Goal: Complete application form

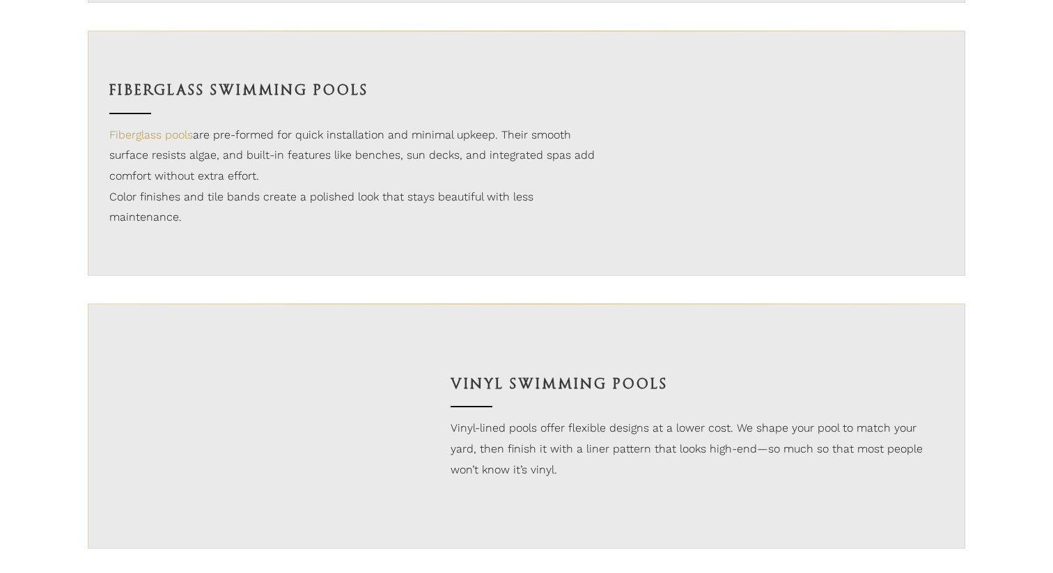
scroll to position [1145, 0]
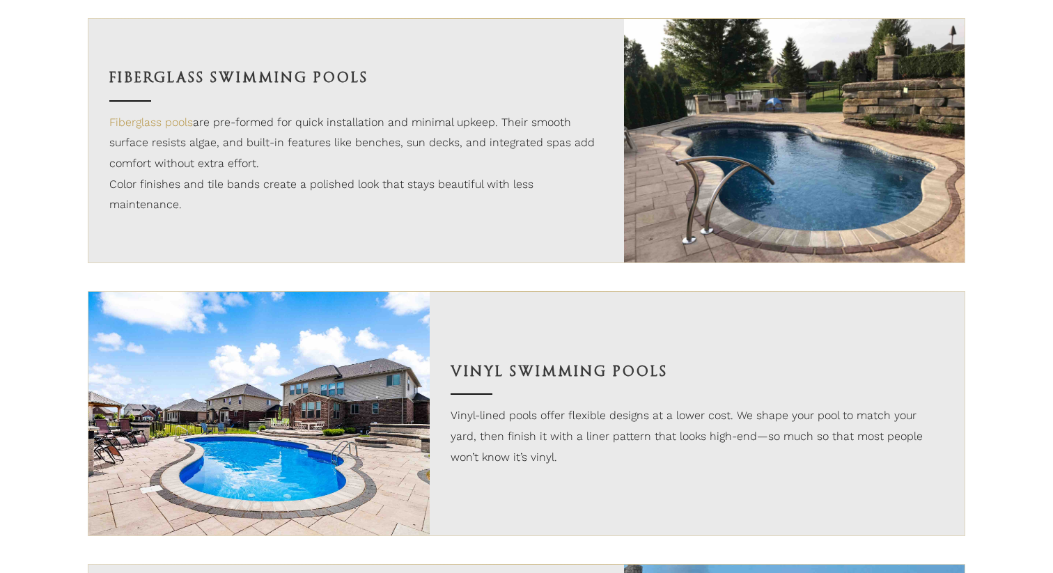
click at [362, 400] on img at bounding box center [258, 414] width 341 height 244
click at [500, 435] on p "Vinyl-lined pools offer flexible designs at a lower cost. We shape your pool to…" at bounding box center [698, 436] width 494 height 62
click at [503, 378] on h3 "Vinyl Swimming Pools" at bounding box center [698, 372] width 494 height 24
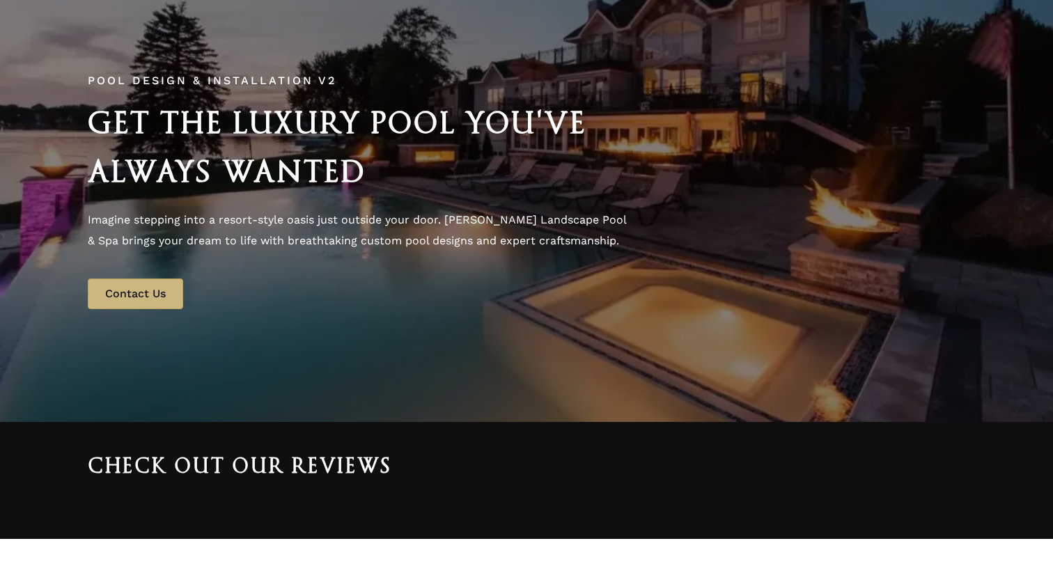
scroll to position [0, 0]
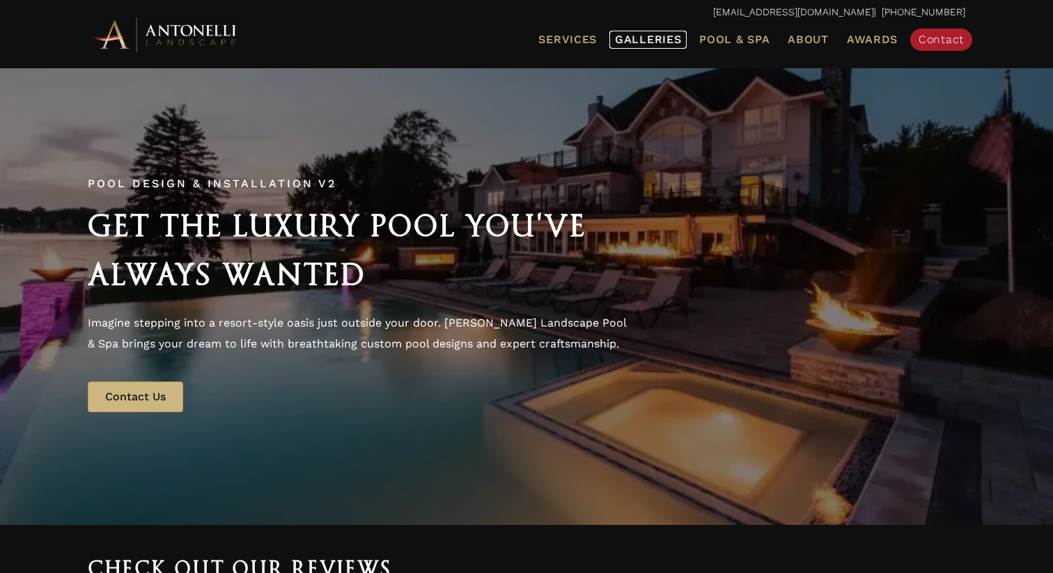
click at [654, 39] on span "Galleries" at bounding box center [648, 39] width 66 height 13
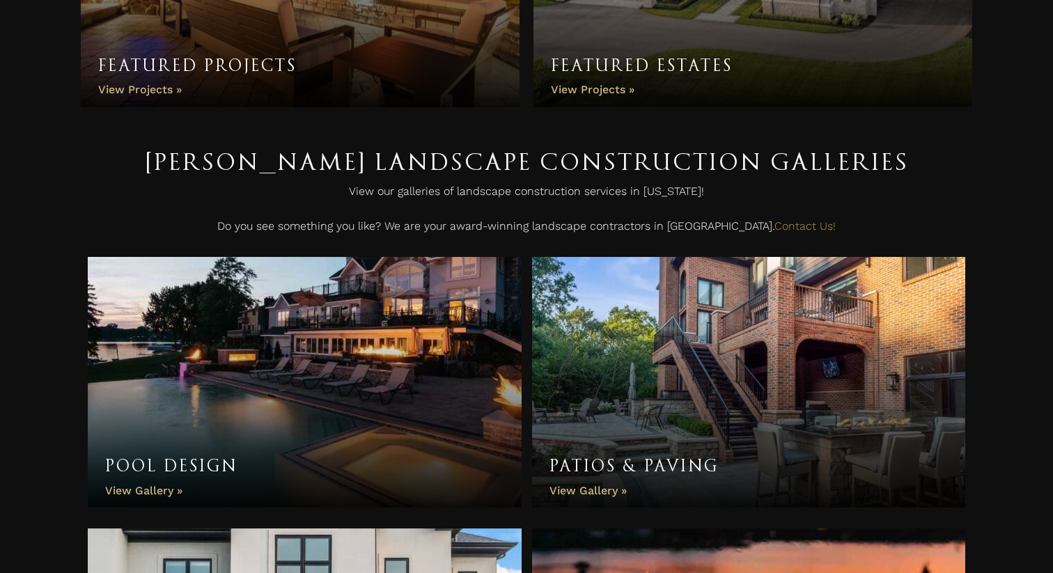
scroll to position [268, 0]
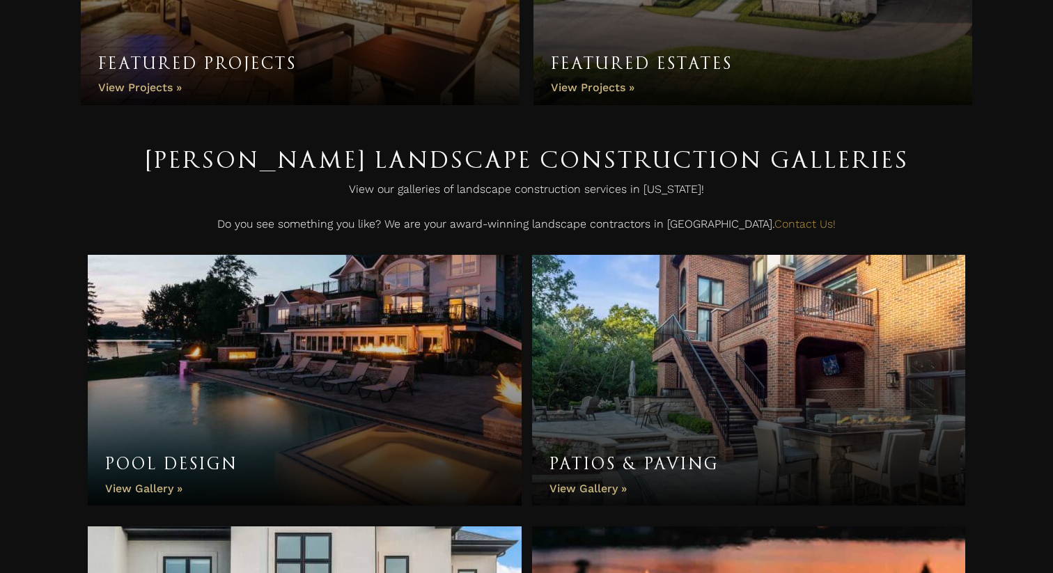
click at [153, 488] on link "Pool Design" at bounding box center [305, 380] width 434 height 251
click at [169, 489] on link "Pool Design" at bounding box center [305, 380] width 434 height 251
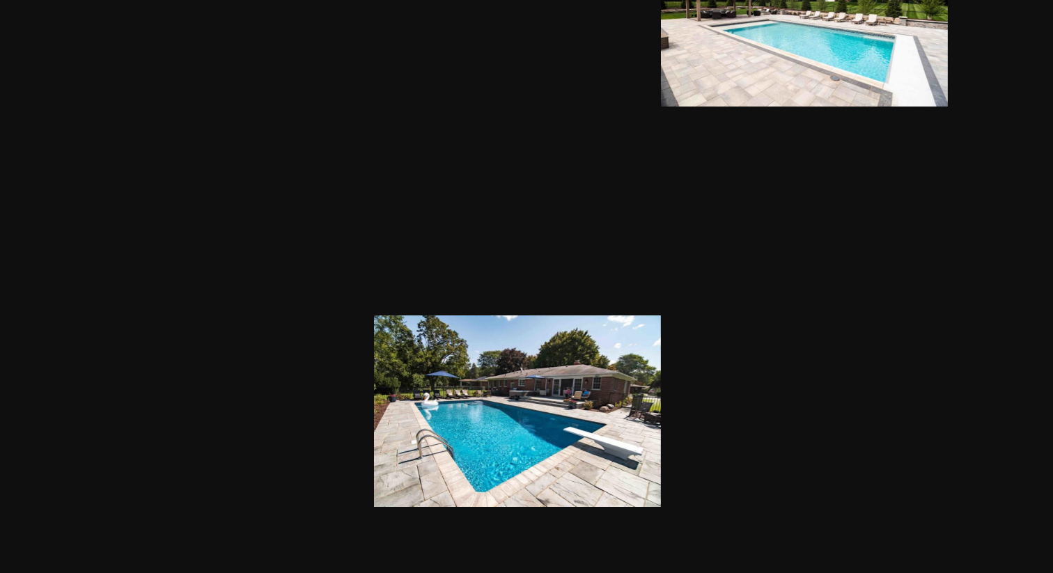
scroll to position [2095, 0]
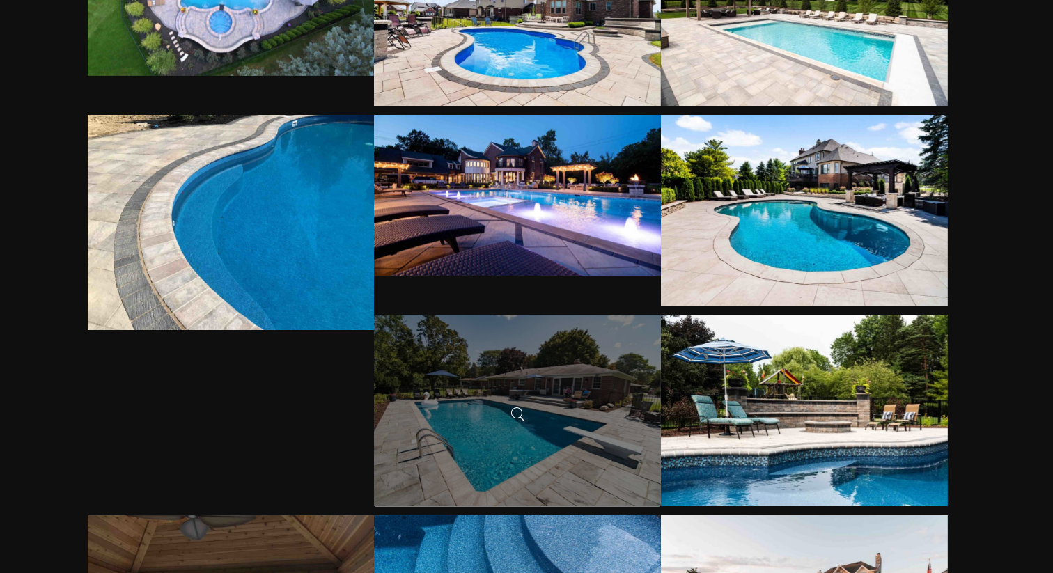
click at [551, 458] on div at bounding box center [517, 411] width 287 height 192
click at [517, 412] on span at bounding box center [517, 414] width 21 height 21
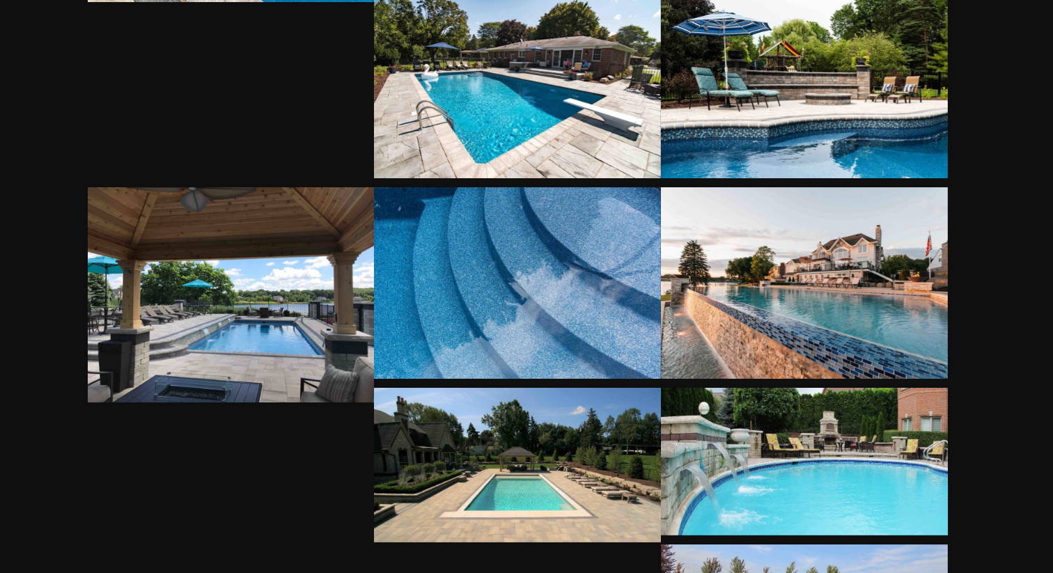
scroll to position [2430, 0]
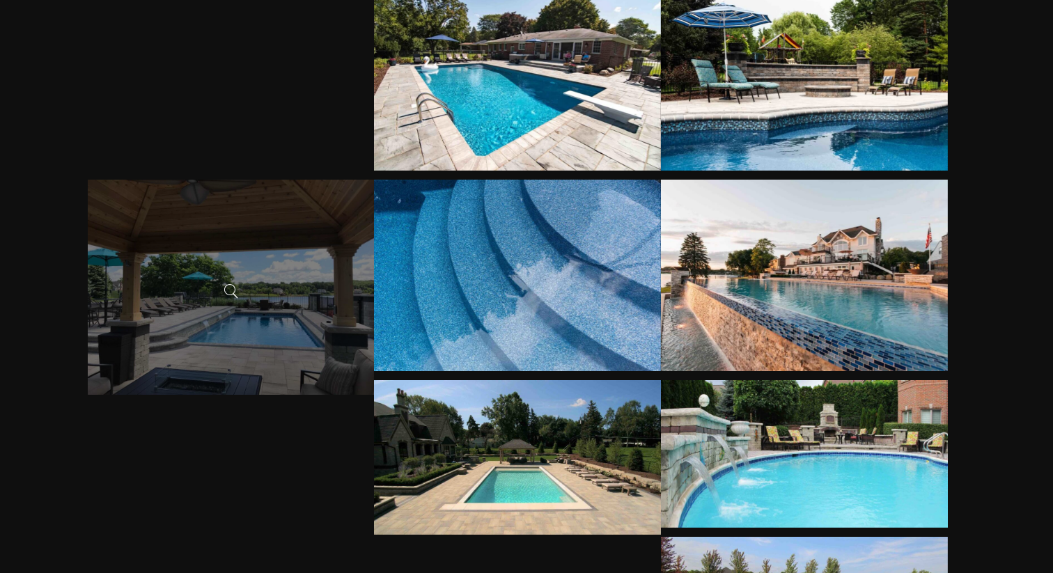
click at [271, 308] on div at bounding box center [231, 287] width 287 height 215
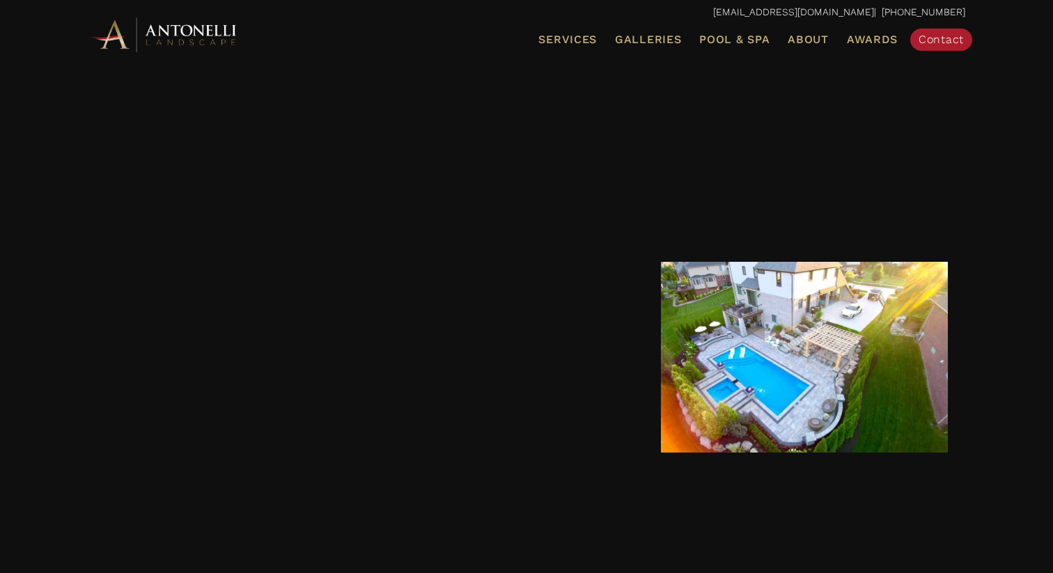
scroll to position [6079, 0]
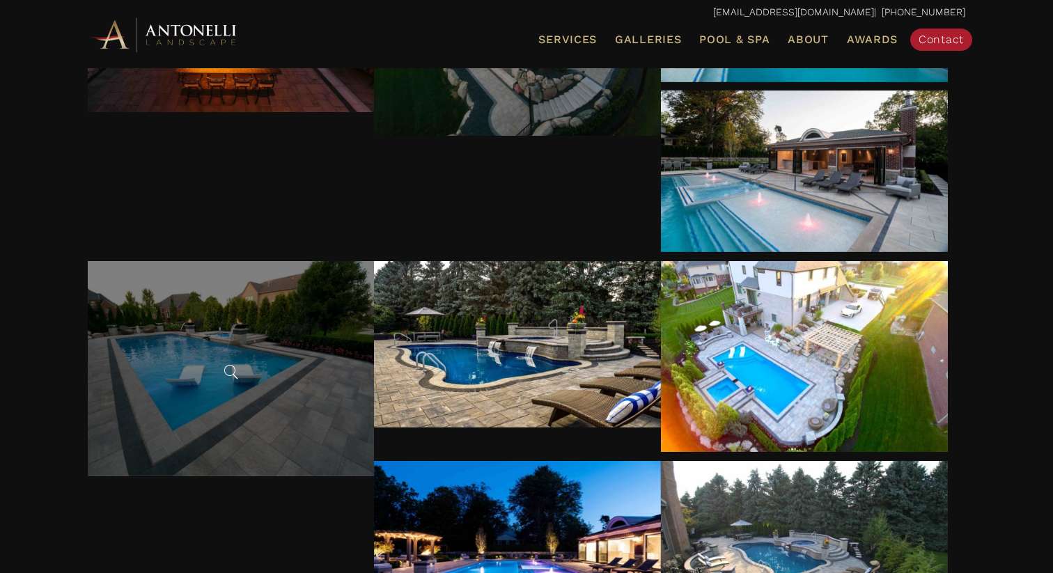
click at [276, 417] on div at bounding box center [231, 368] width 287 height 215
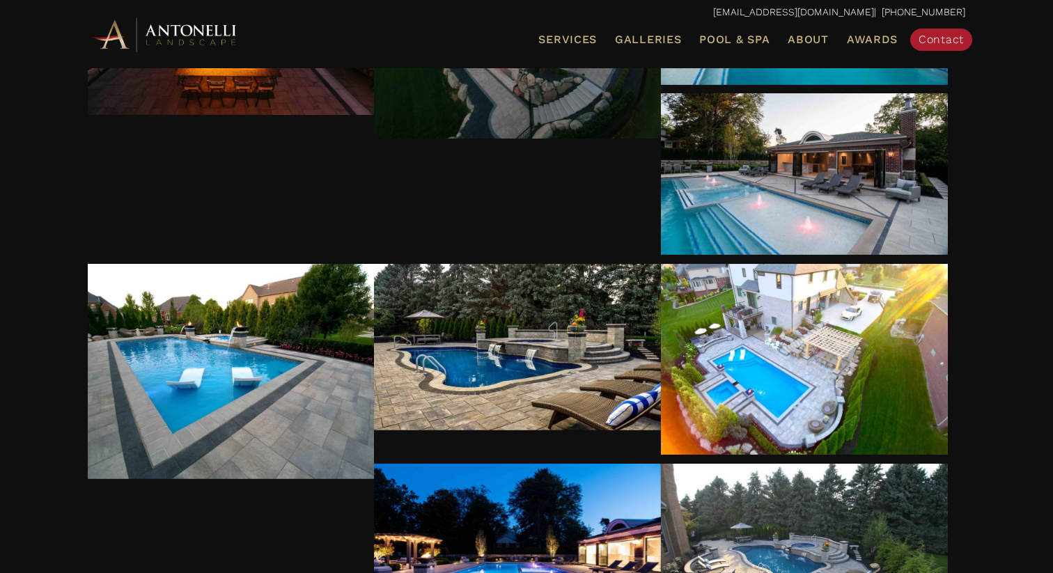
scroll to position [6071, 0]
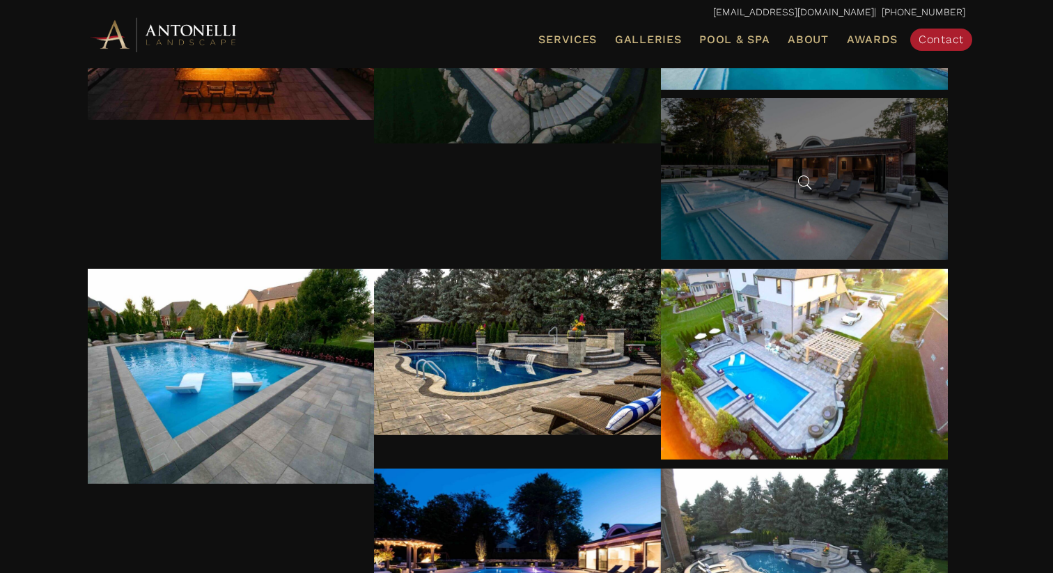
click at [802, 178] on span at bounding box center [804, 182] width 21 height 21
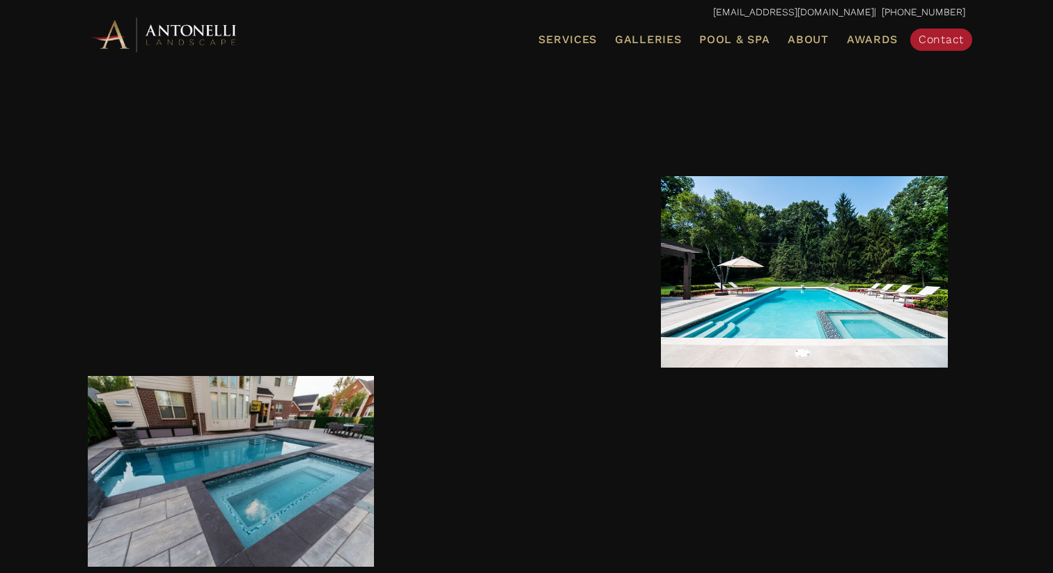
scroll to position [10097, 0]
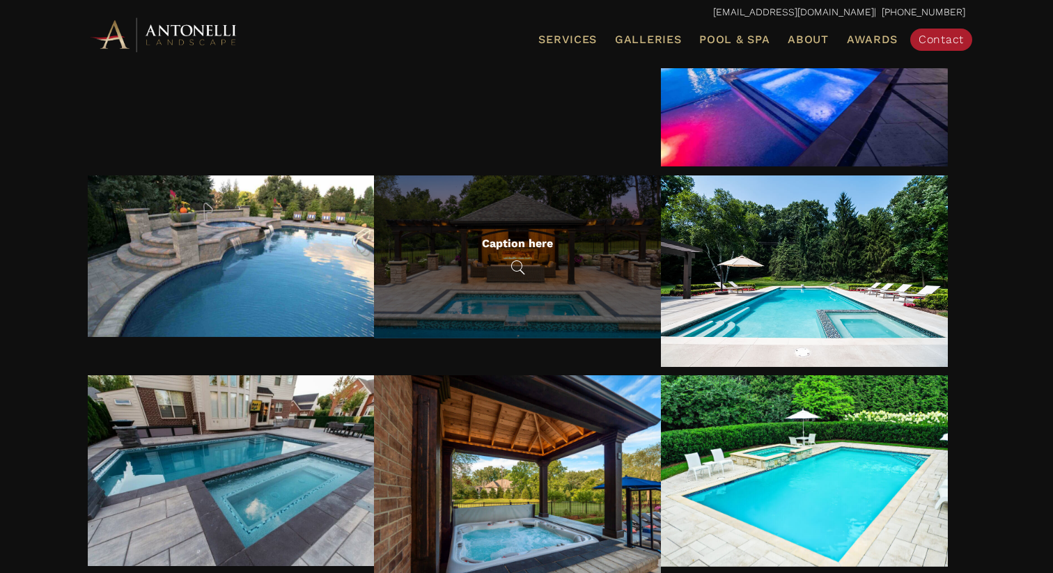
click at [515, 260] on span at bounding box center [517, 266] width 21 height 21
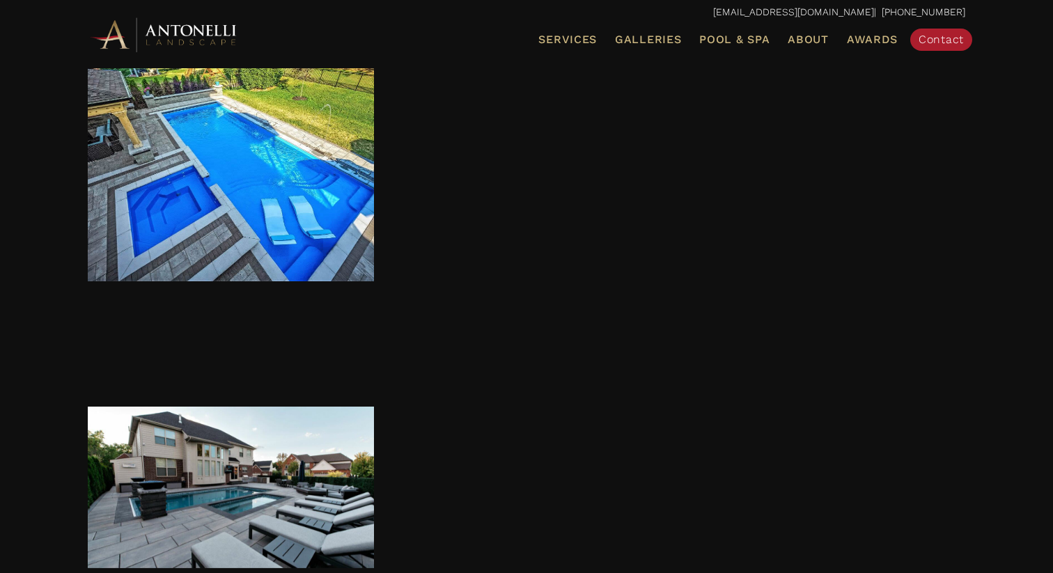
scroll to position [10836, 0]
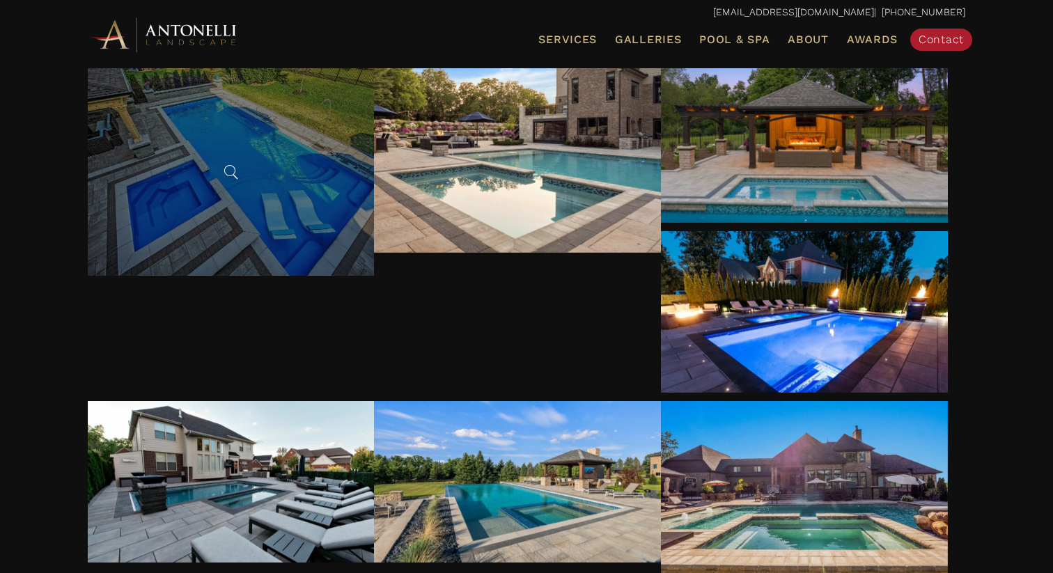
click at [193, 160] on div at bounding box center [231, 168] width 287 height 214
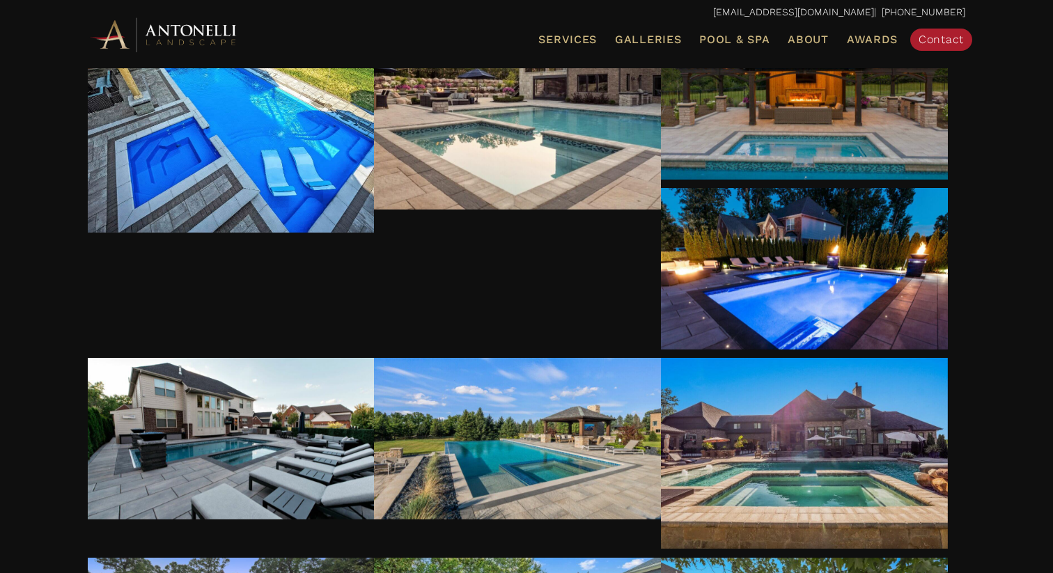
scroll to position [10881, 0]
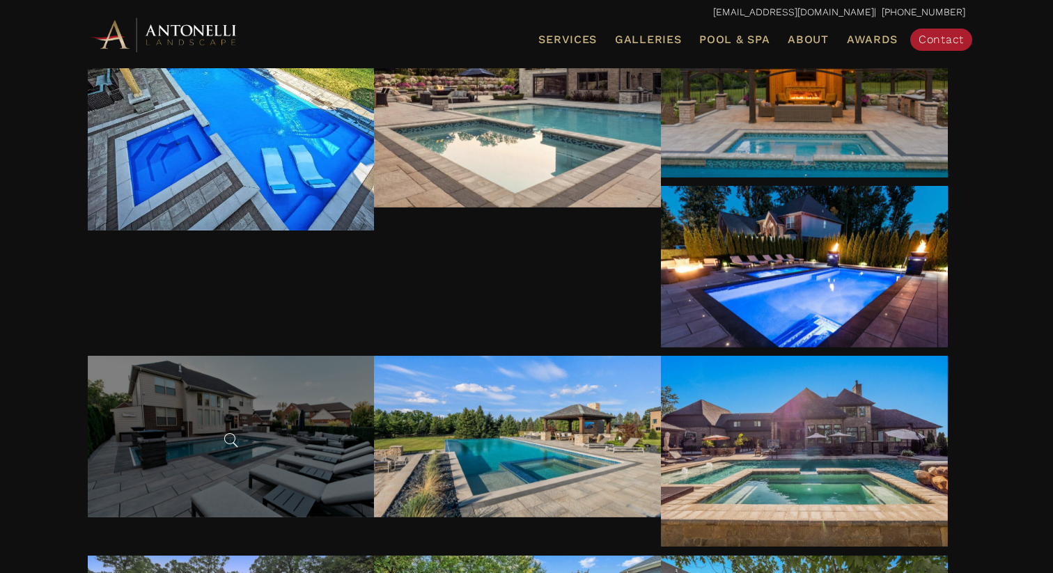
click at [233, 433] on span at bounding box center [230, 440] width 21 height 21
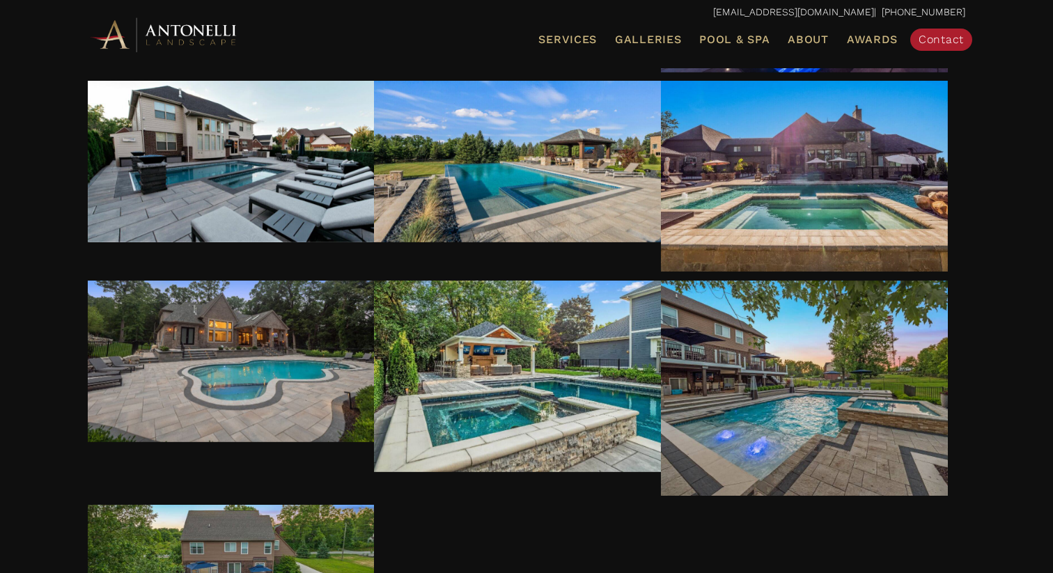
scroll to position [11157, 0]
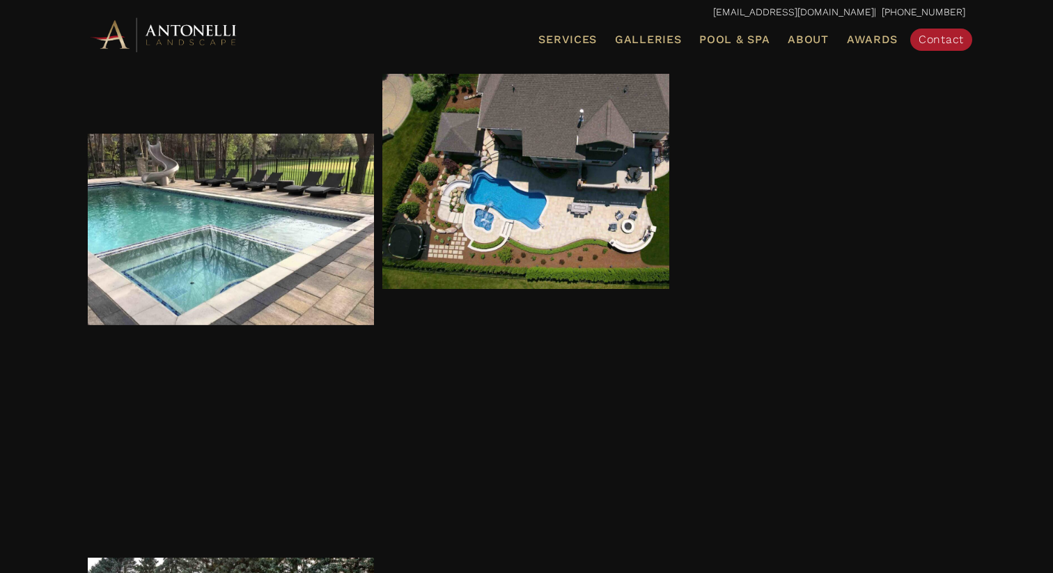
scroll to position [4513, 0]
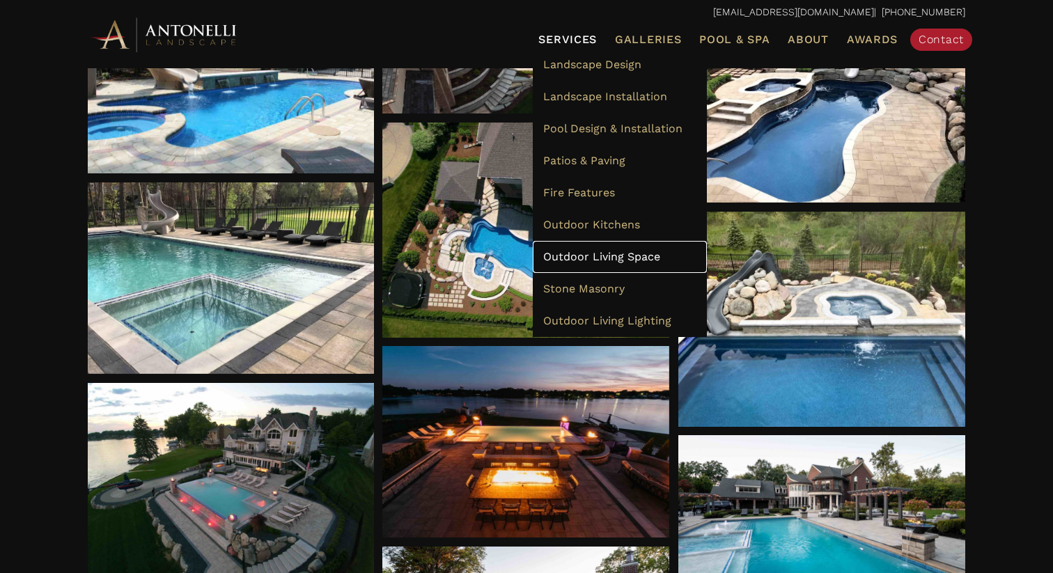
click at [597, 253] on span "Outdoor Living Space" at bounding box center [601, 256] width 117 height 13
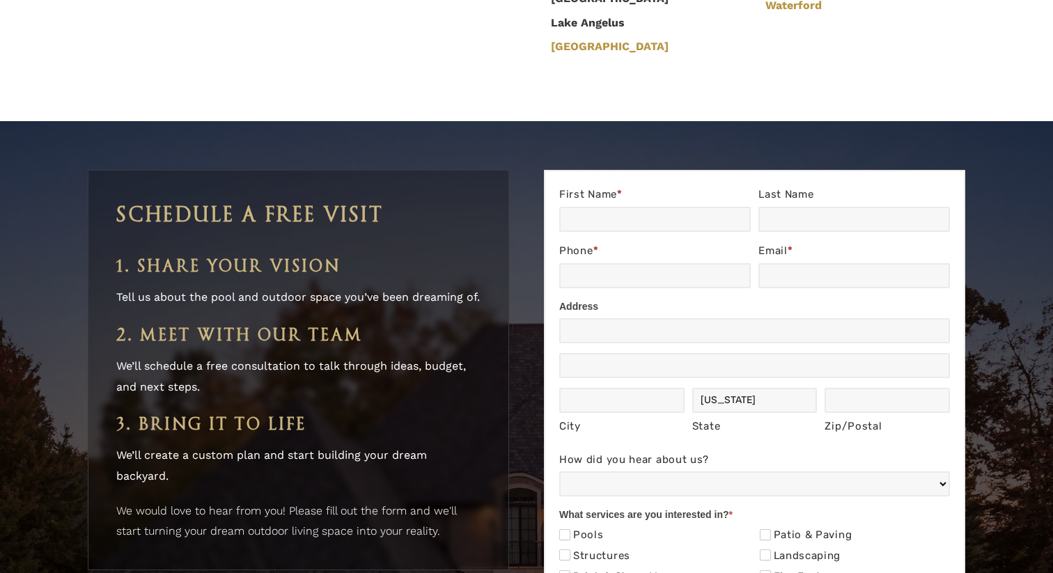
scroll to position [3581, 0]
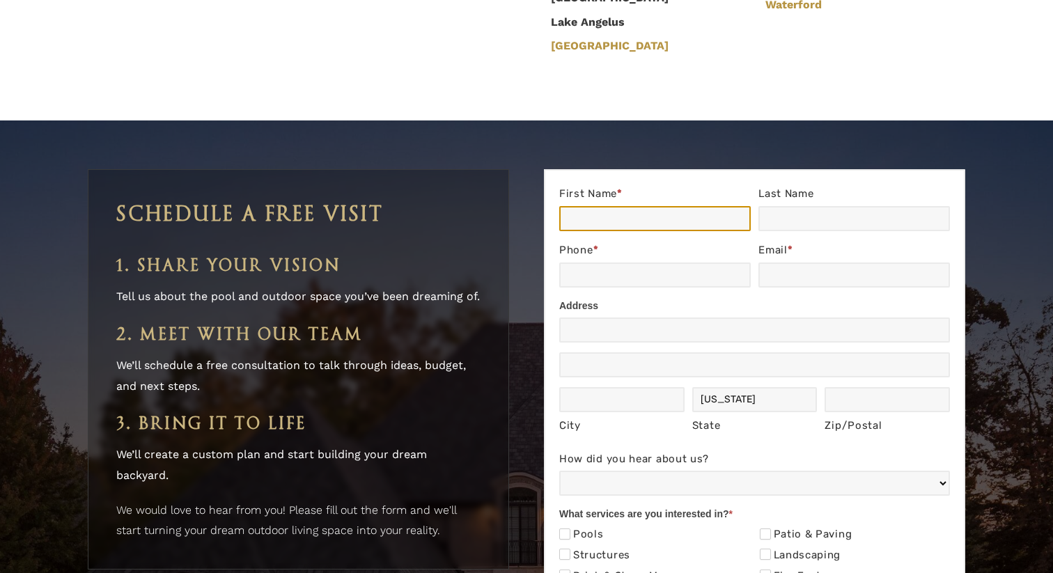
click at [614, 206] on input "First Name *" at bounding box center [655, 218] width 192 height 25
type input "[PERSON_NAME]"
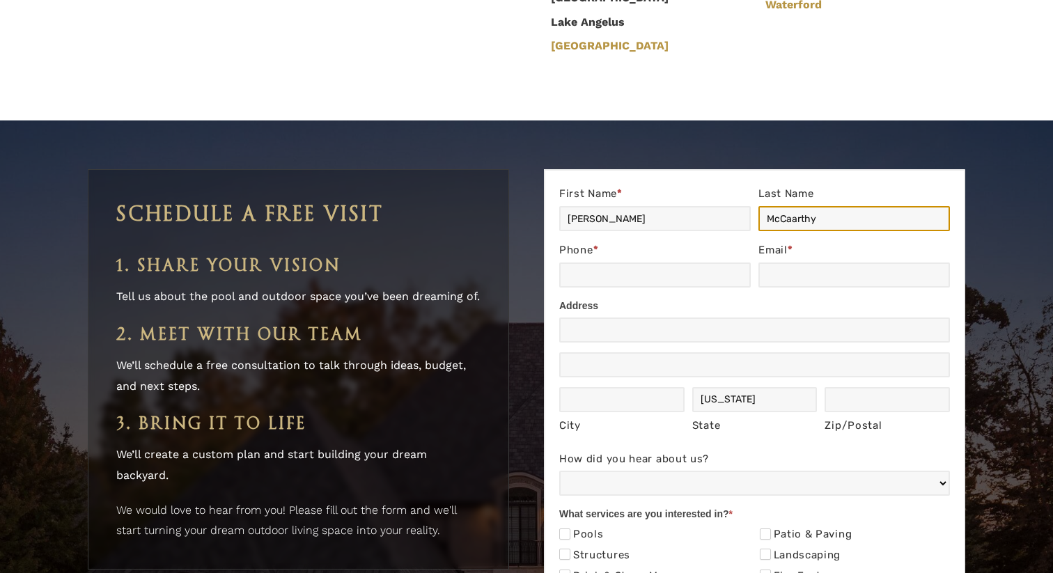
type input "McCaarthy"
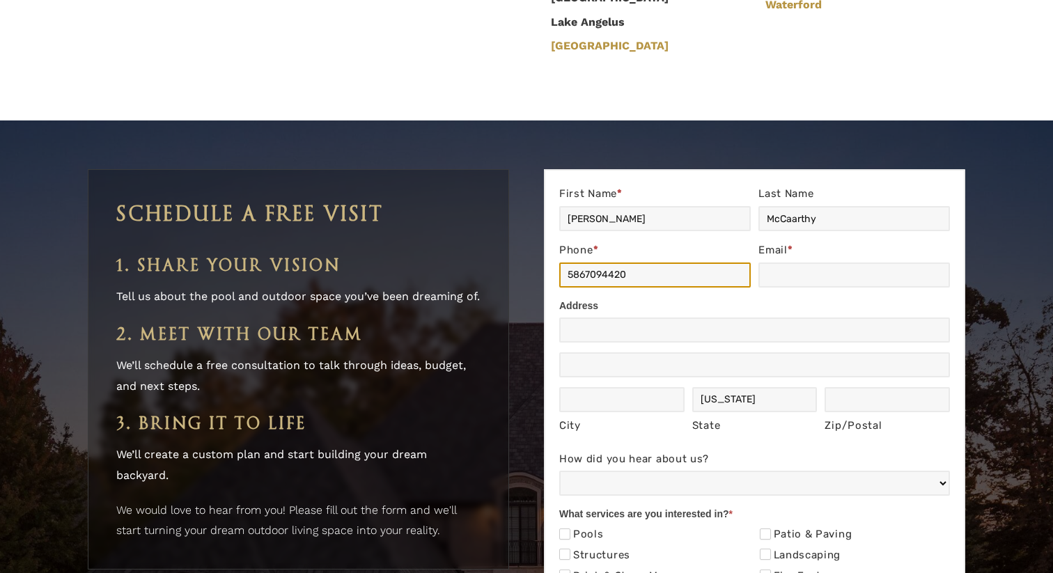
type input "5867094420"
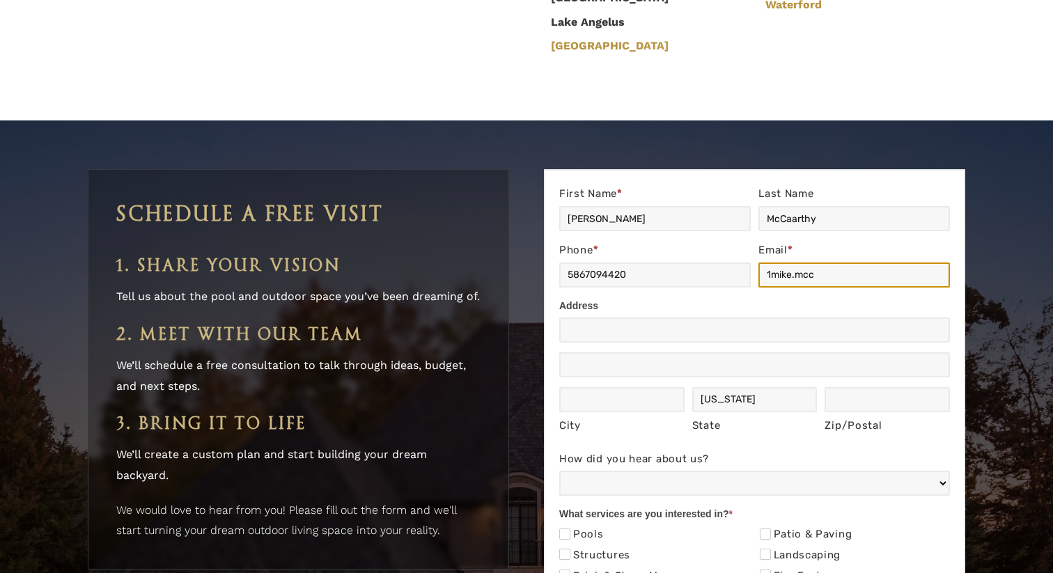
scroll to position [3749, 0]
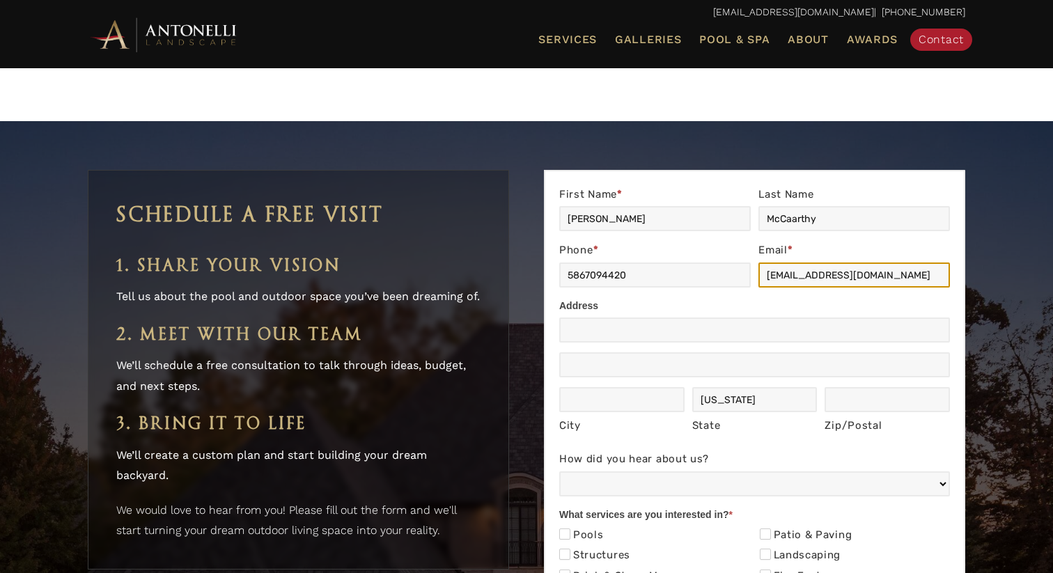
type input "[EMAIL_ADDRESS][DOMAIN_NAME]"
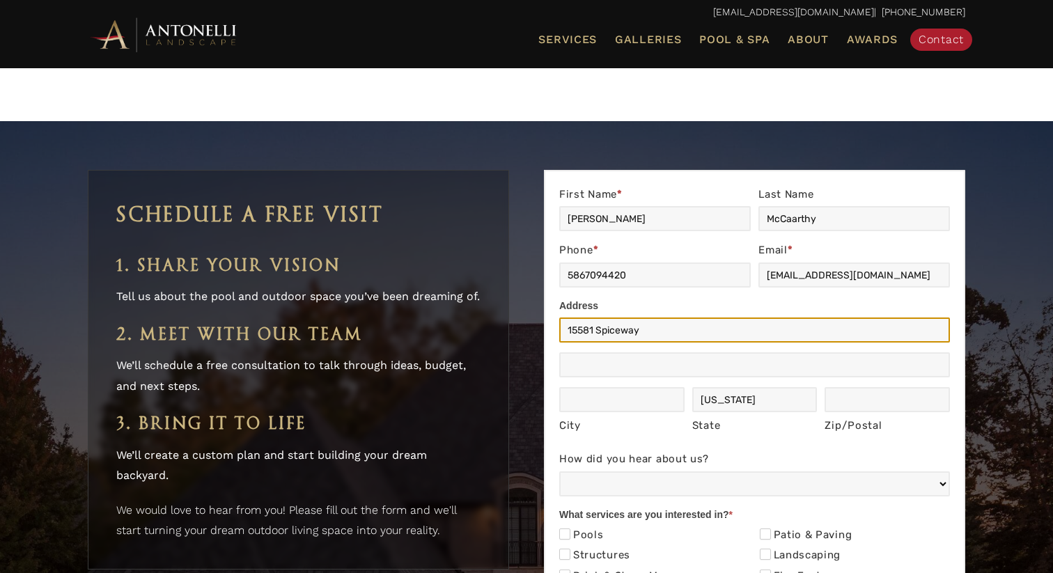
type input "15581 Spiceway"
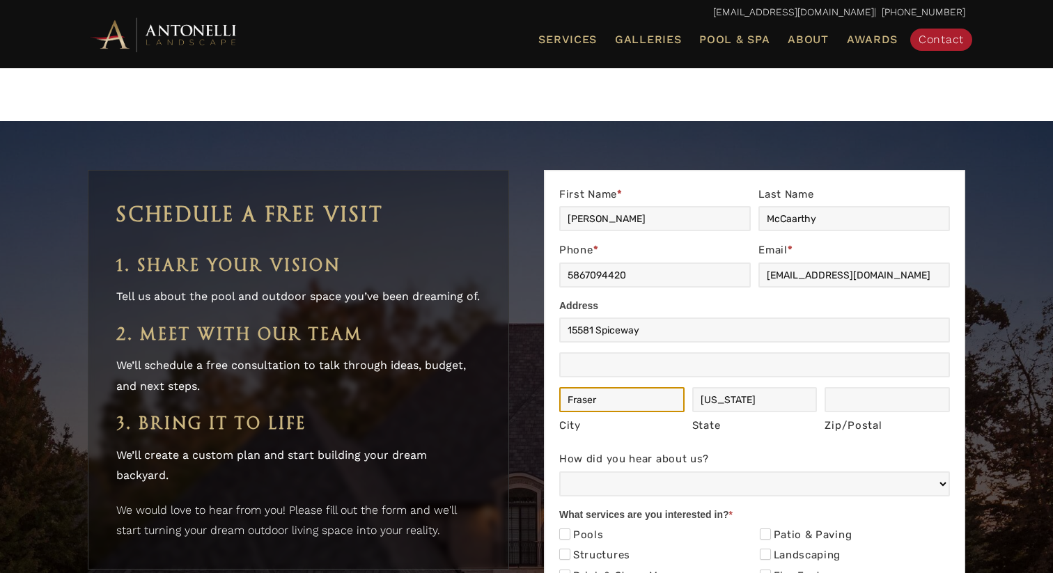
type input "Fraser"
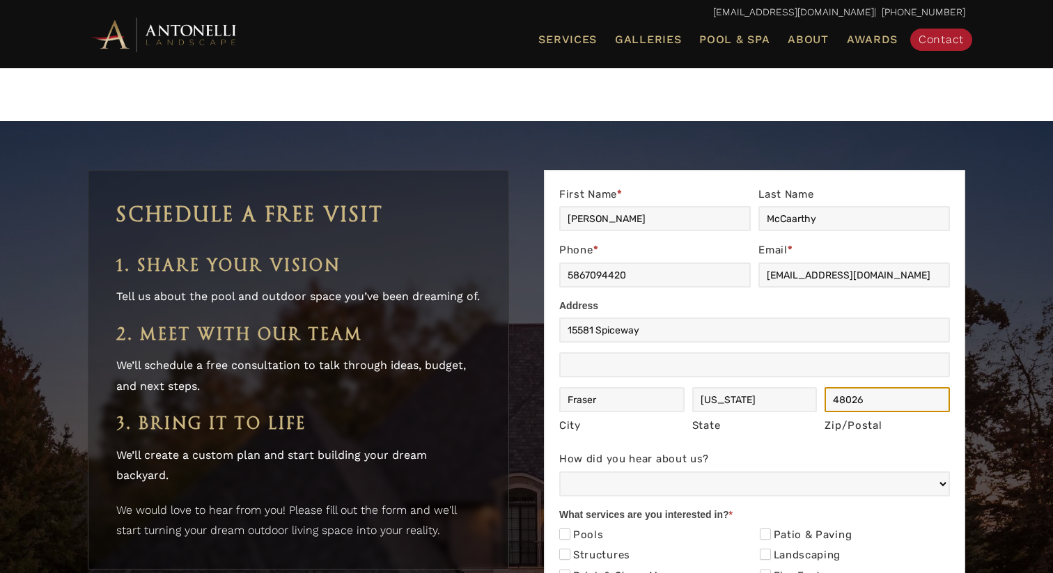
type input "48026"
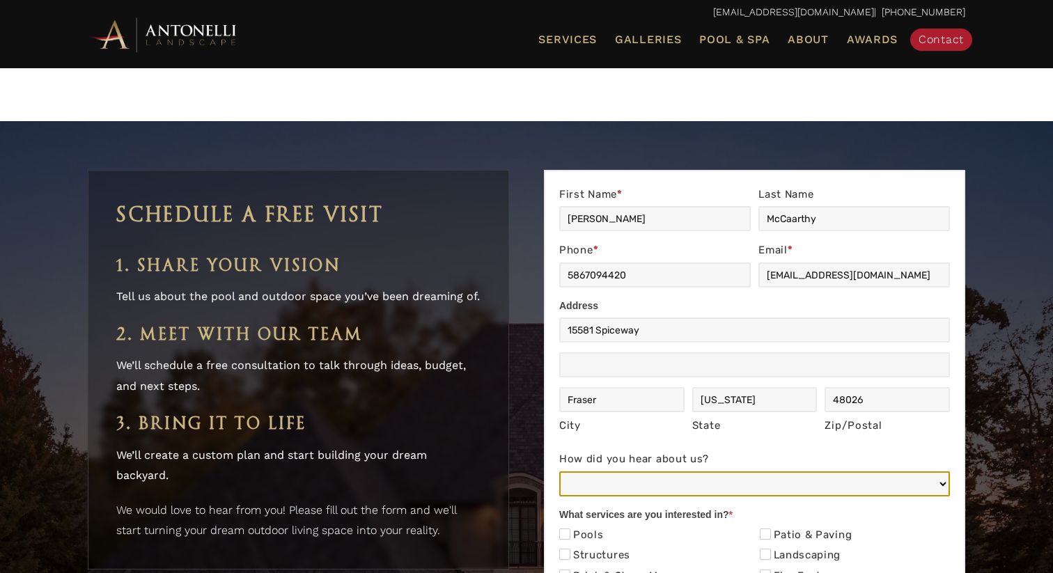
click at [688, 471] on select "Web/Google Search Social Media (e.g. Facebook, Instagram, LinkedIn) Referral (F…" at bounding box center [754, 483] width 391 height 25
select select "Web/Google Search"
click at [559, 471] on select "Web/Google Search Social Media (e.g. Facebook, Instagram, LinkedIn) Referral (F…" at bounding box center [754, 483] width 391 height 25
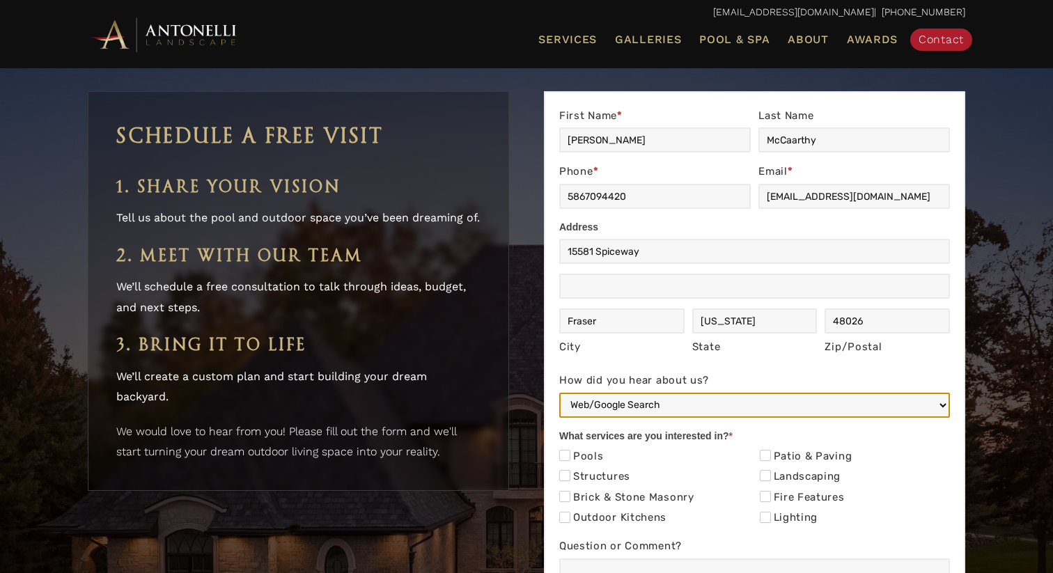
scroll to position [3846, 0]
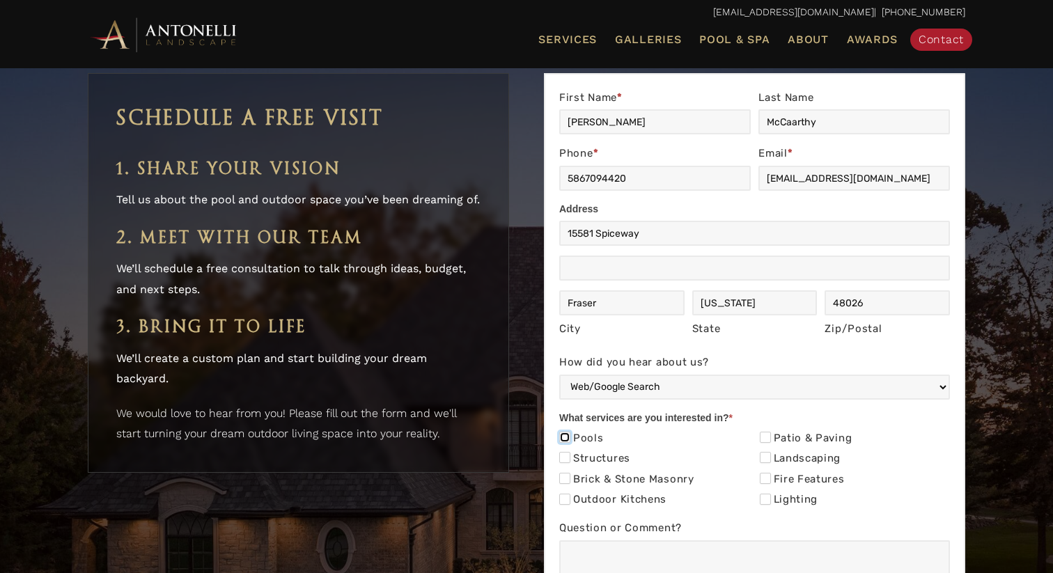
click at [564, 432] on input "Pools" at bounding box center [564, 437] width 11 height 11
checkbox input "true"
click at [762, 432] on input "Patio & Paving" at bounding box center [765, 437] width 11 height 11
checkbox input "true"
click at [768, 473] on input "Fire Features" at bounding box center [765, 478] width 11 height 11
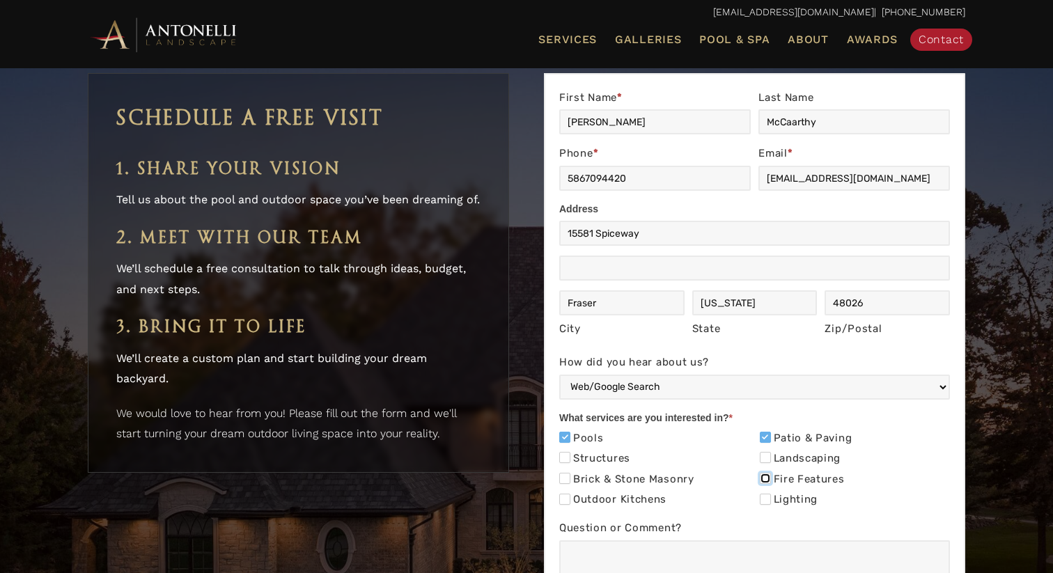
checkbox input "true"
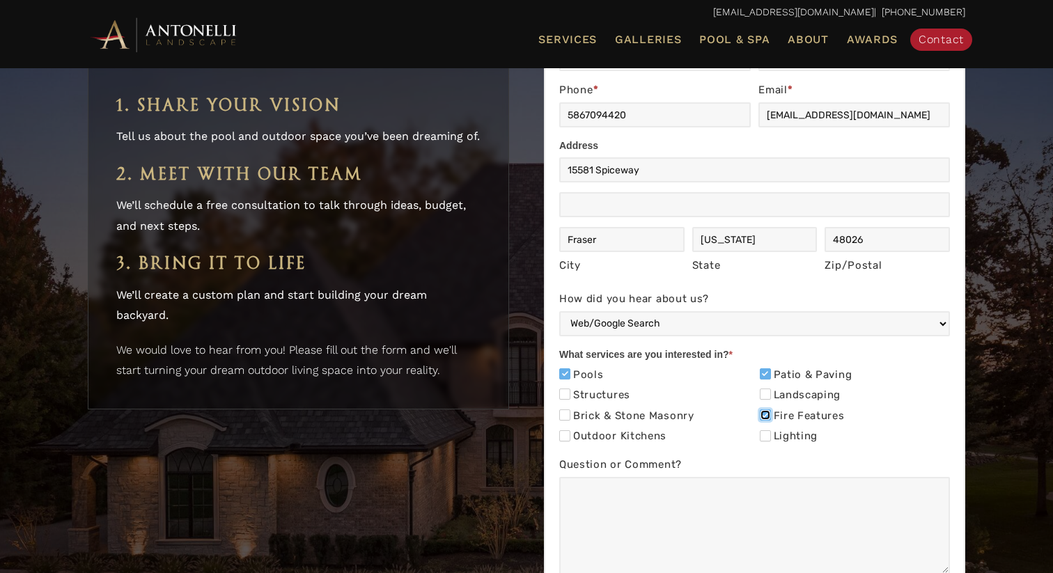
scroll to position [3912, 0]
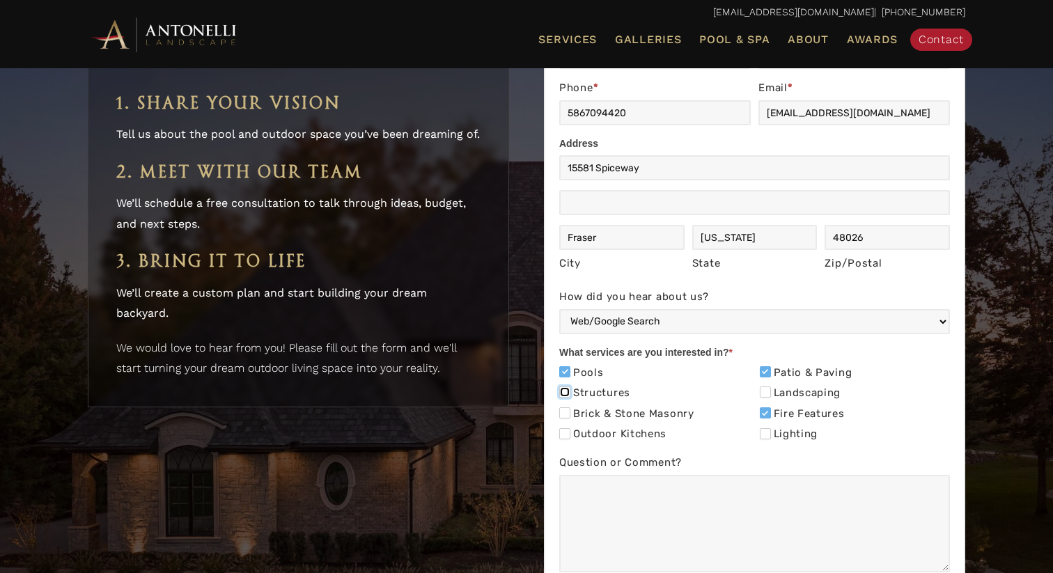
click at [565, 386] on input "Structures" at bounding box center [564, 391] width 11 height 11
checkbox input "true"
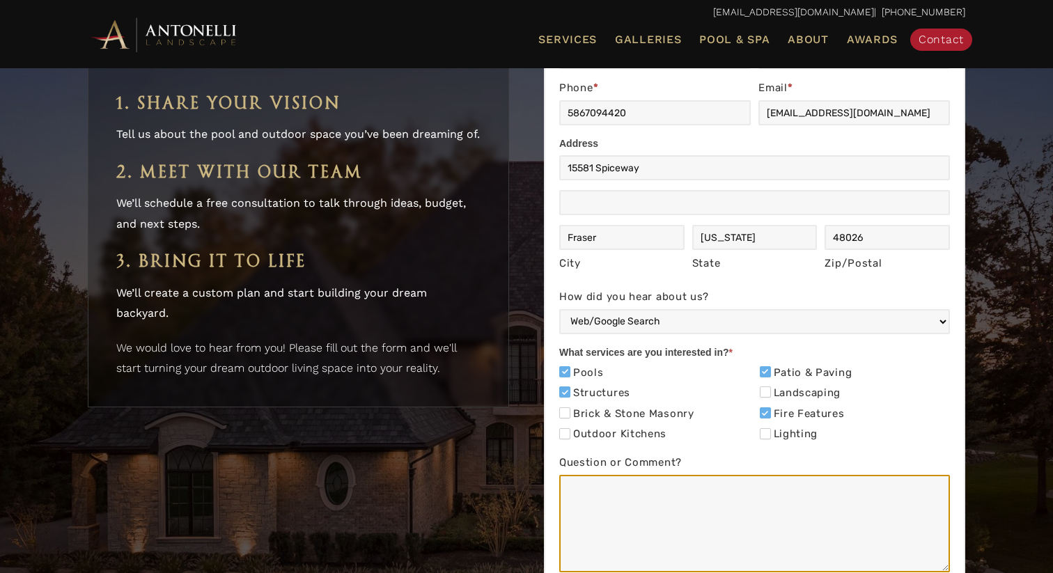
click at [612, 475] on textarea "Question or Comment?" at bounding box center [754, 523] width 391 height 97
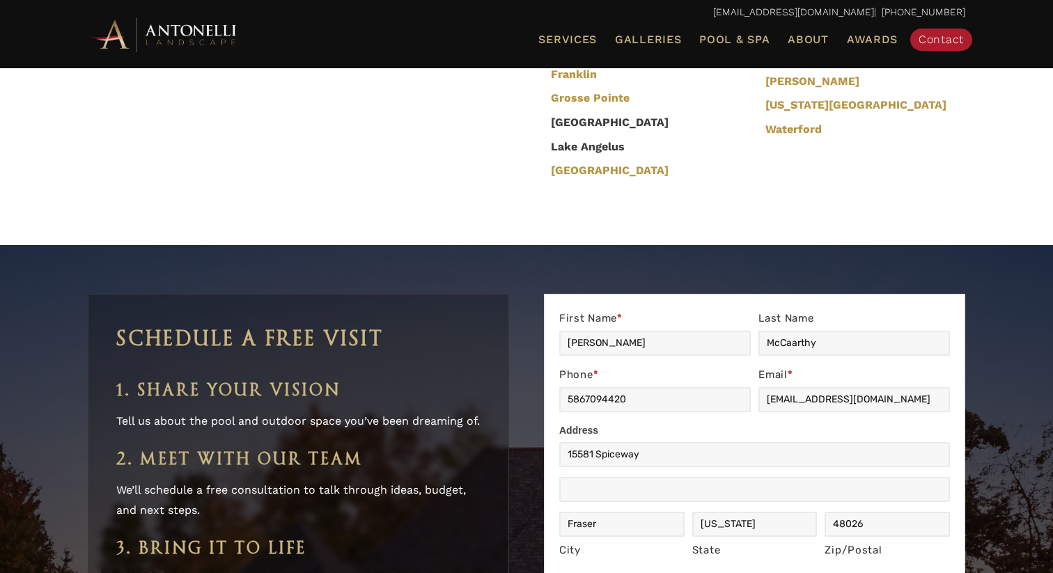
scroll to position [4198, 0]
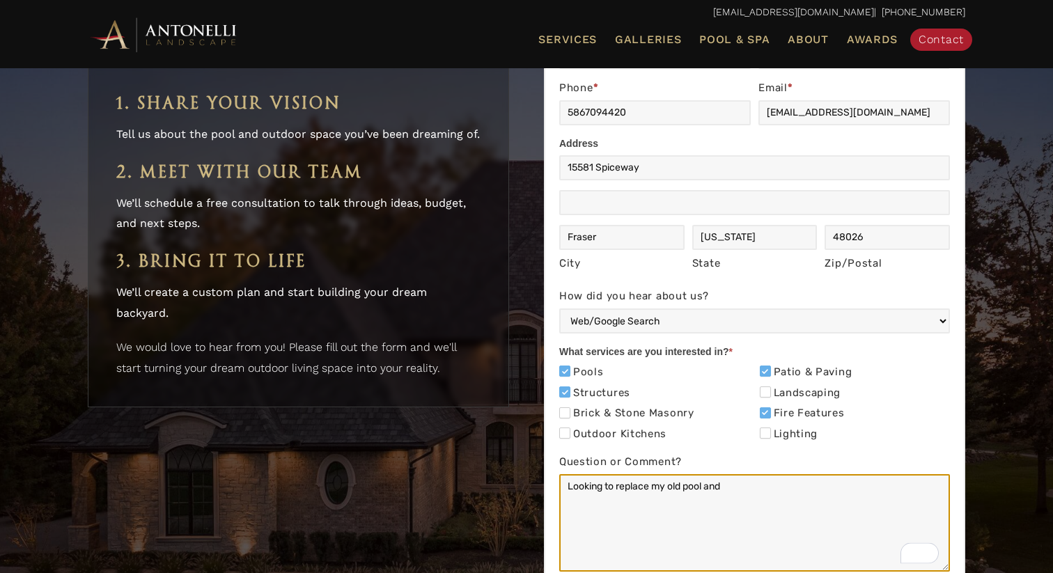
click at [682, 474] on textarea "Looking to replace my old pool and" at bounding box center [754, 522] width 391 height 97
drag, startPoint x: 737, startPoint y: 396, endPoint x: 708, endPoint y: 389, distance: 29.2
click at [708, 474] on textarea "Looking to replace my pool and" at bounding box center [754, 522] width 391 height 97
click at [717, 474] on textarea "Looking to replace my pool and" at bounding box center [754, 522] width 391 height 97
drag, startPoint x: 730, startPoint y: 400, endPoint x: 618, endPoint y: 396, distance: 112.2
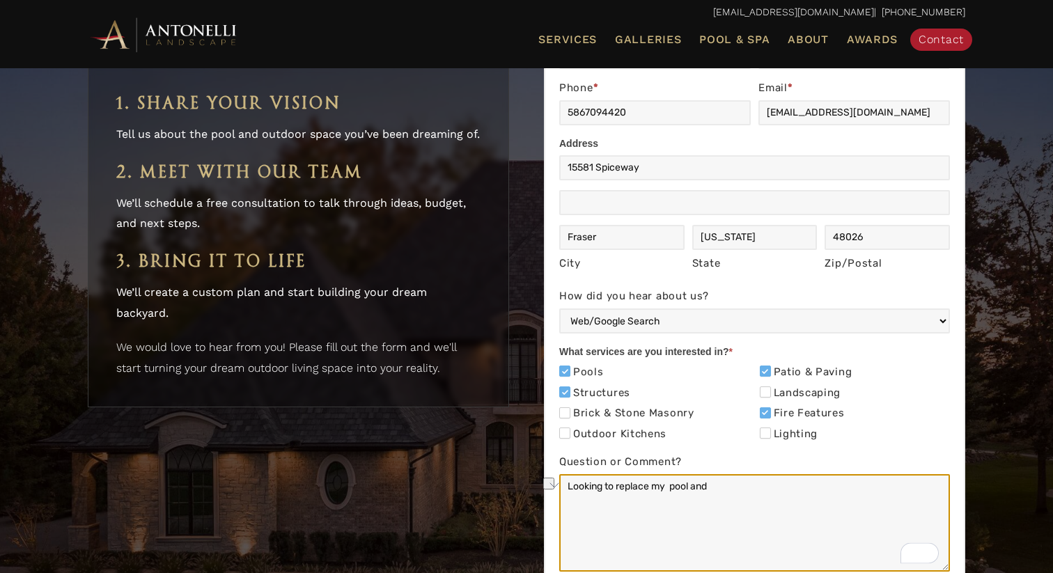
click at [618, 474] on textarea "Looking to replace my pool and" at bounding box center [754, 522] width 391 height 97
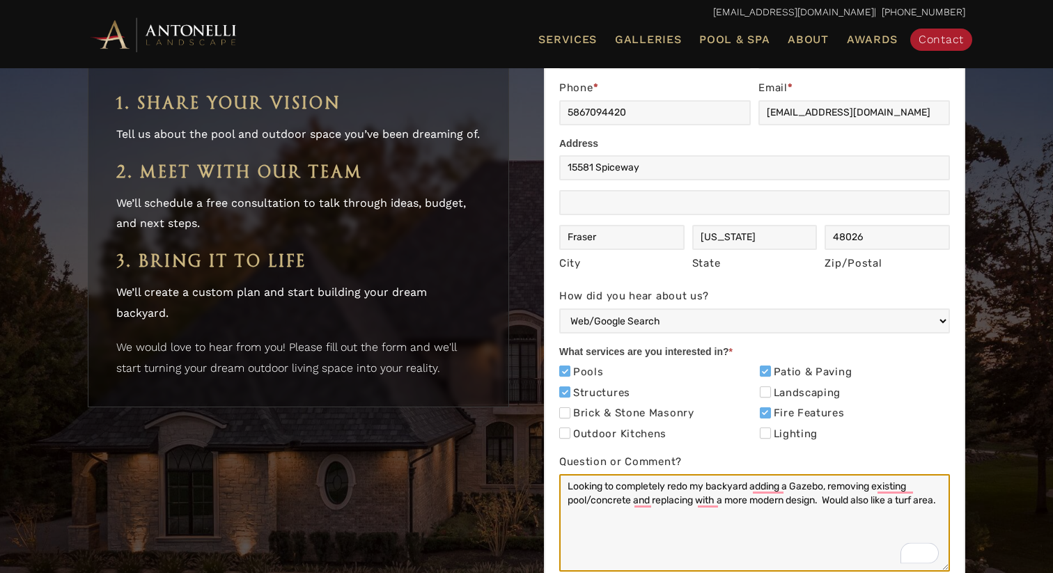
type textarea "Looking to completely redo my backyard adding a Gazebo, removing existing pool/…"
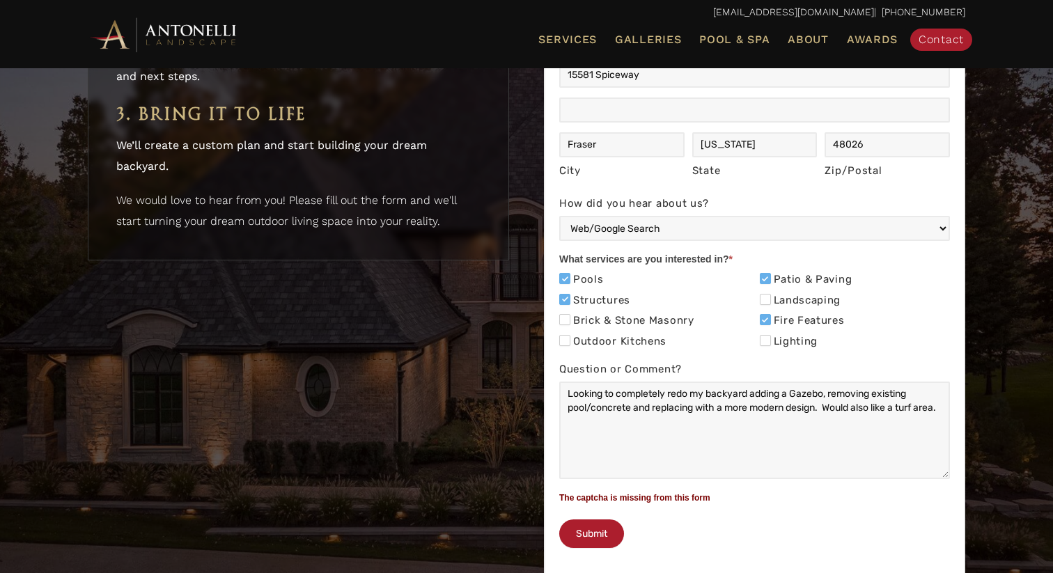
scroll to position [4346, 0]
drag, startPoint x: 889, startPoint y: 10, endPoint x: 753, endPoint y: 15, distance: 136.6
click at [753, 15] on p "info@antonellilandscape.com | 888-567-2846" at bounding box center [526, 12] width 877 height 18
copy p "[EMAIL_ADDRESS][DOMAIN_NAME]"
click at [604, 519] on button "Submit" at bounding box center [591, 533] width 65 height 29
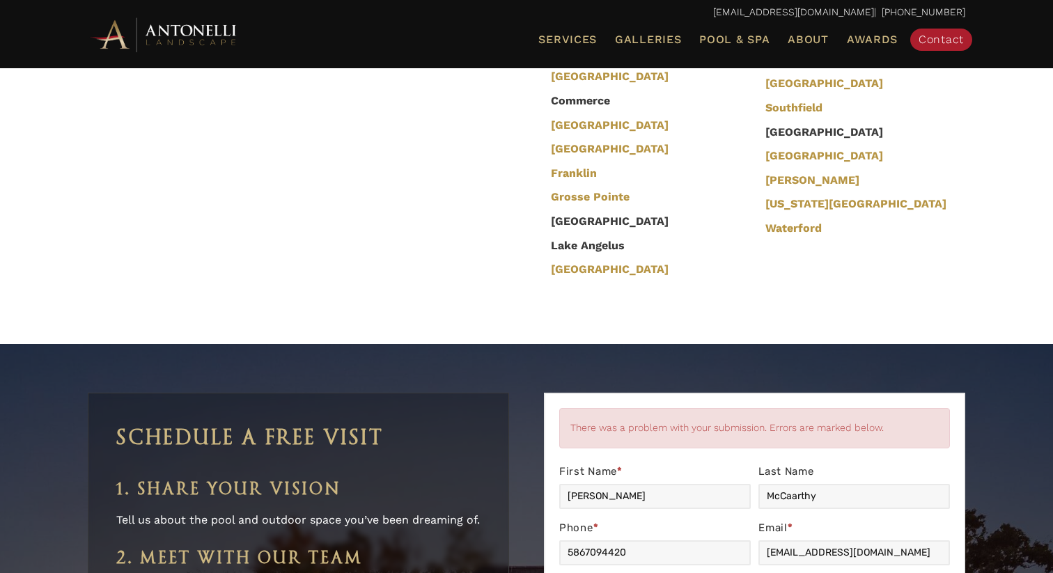
scroll to position [3812, 0]
